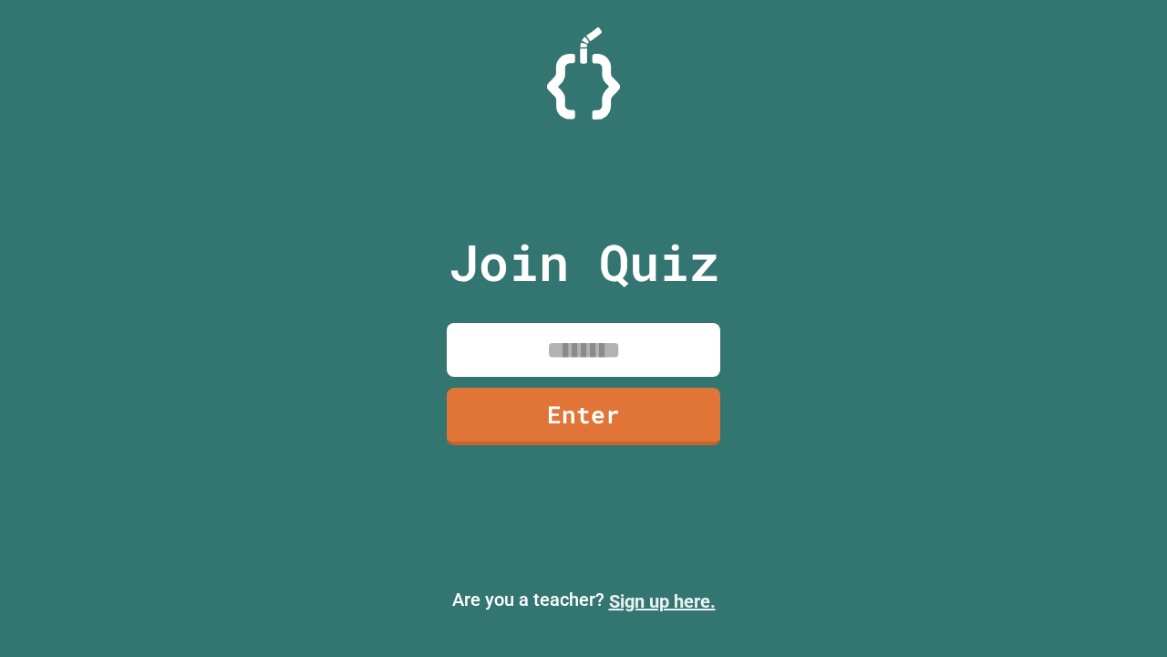
click at [662, 601] on link "Sign up here." at bounding box center [662, 601] width 107 height 22
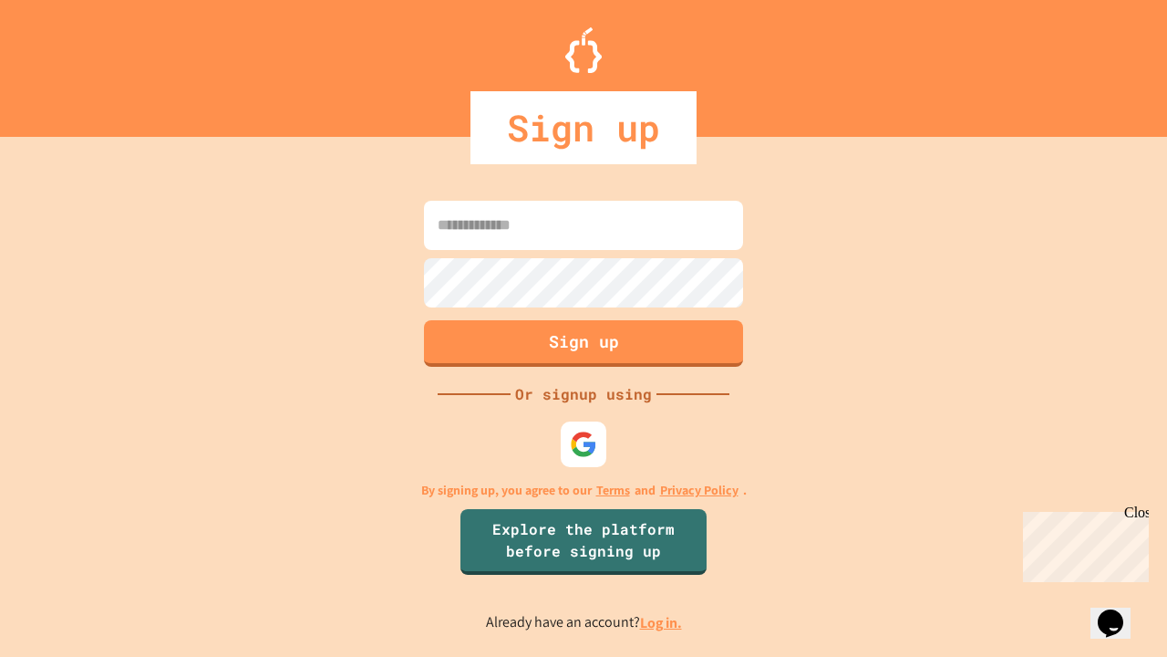
click at [662, 622] on link "Log in." at bounding box center [661, 622] width 42 height 19
